Goal: Navigation & Orientation: Find specific page/section

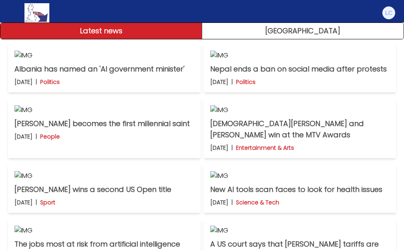
click at [0, 0] on button "Practice exams" at bounding box center [0, 0] width 0 height 0
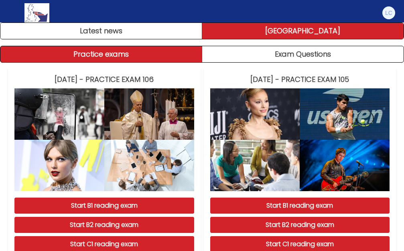
click at [0, 0] on link "[GEOGRAPHIC_DATA]" at bounding box center [0, 0] width 0 height 0
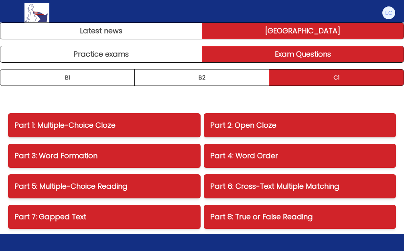
click at [0, 0] on link "Home" at bounding box center [0, 0] width 0 height 0
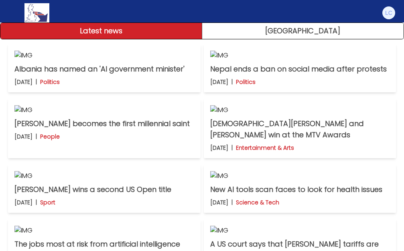
click at [0, 0] on link "People" at bounding box center [0, 0] width 0 height 0
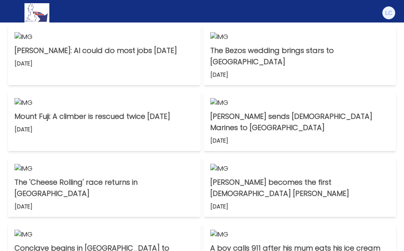
scroll to position [80, 0]
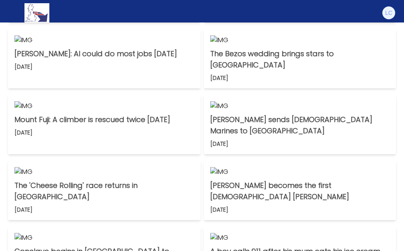
click at [0, 0] on link "Start B1 Lesson" at bounding box center [0, 0] width 0 height 0
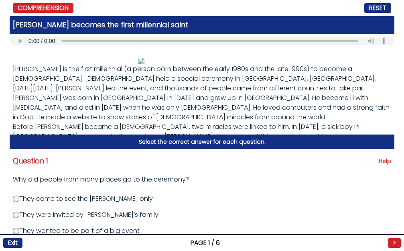
scroll to position [3, 0]
click at [0, 0] on img at bounding box center [0, 0] width 0 height 0
click at [0, 0] on link "My Account" at bounding box center [0, 0] width 0 height 0
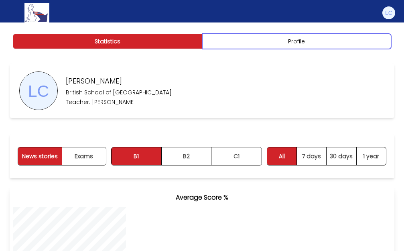
click at [202, 49] on button "Profile" at bounding box center [296, 41] width 189 height 15
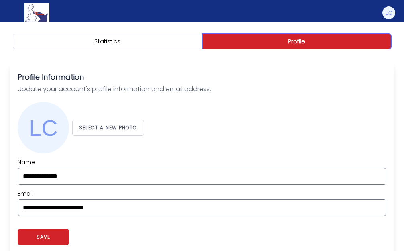
scroll to position [80, 0]
